Goal: Information Seeking & Learning: Learn about a topic

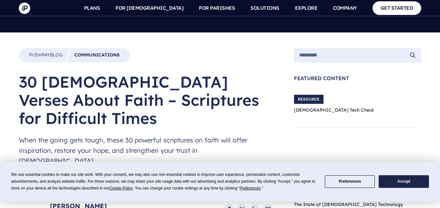
click at [402, 179] on button "Accept" at bounding box center [404, 181] width 50 height 13
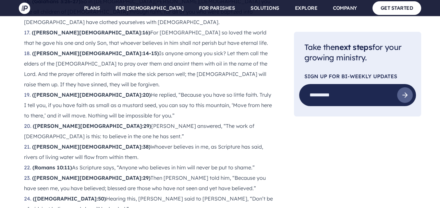
scroll to position [1080, 0]
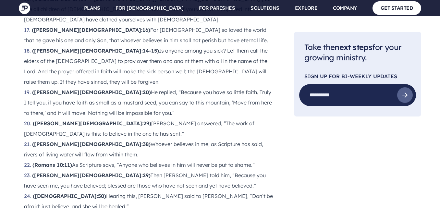
drag, startPoint x: 34, startPoint y: 125, endPoint x: 54, endPoint y: 134, distance: 22.2
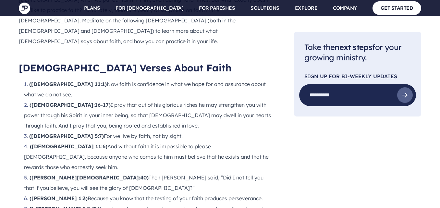
scroll to position [676, 0]
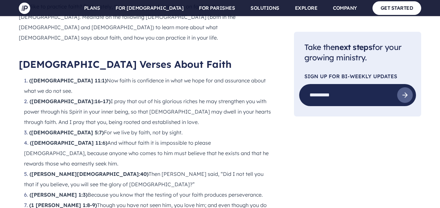
click at [169, 138] on li "([DEMOGRAPHIC_DATA] 11:6) And without faith it is impossible to please [DEMOGRA…" at bounding box center [148, 153] width 249 height 31
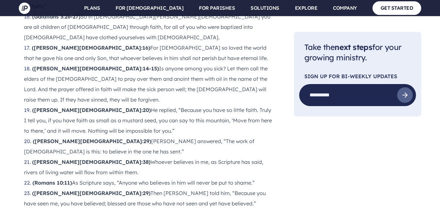
scroll to position [1063, 0]
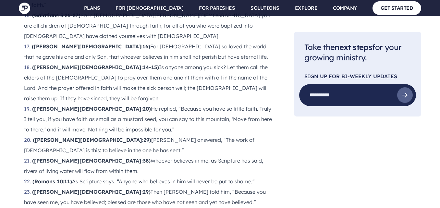
drag, startPoint x: 34, startPoint y: 140, endPoint x: 76, endPoint y: 155, distance: 44.3
drag, startPoint x: 34, startPoint y: 141, endPoint x: 58, endPoint y: 153, distance: 26.4
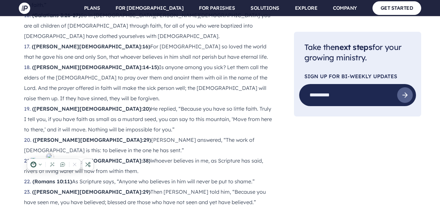
copy li "Mark 11:24) I tell you, you can pray for anything, and if you believe that you’…"
